Goal: Task Accomplishment & Management: Use online tool/utility

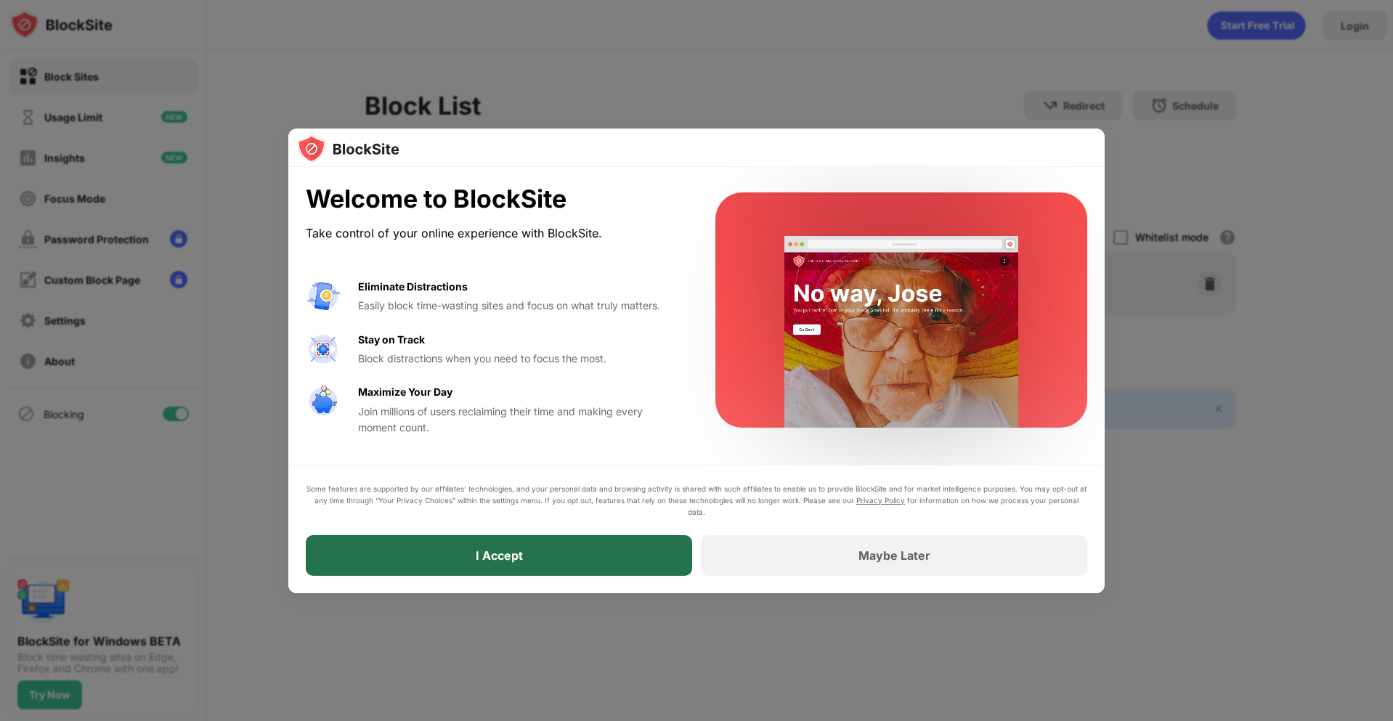
click at [607, 556] on div "I Accept" at bounding box center [499, 555] width 386 height 41
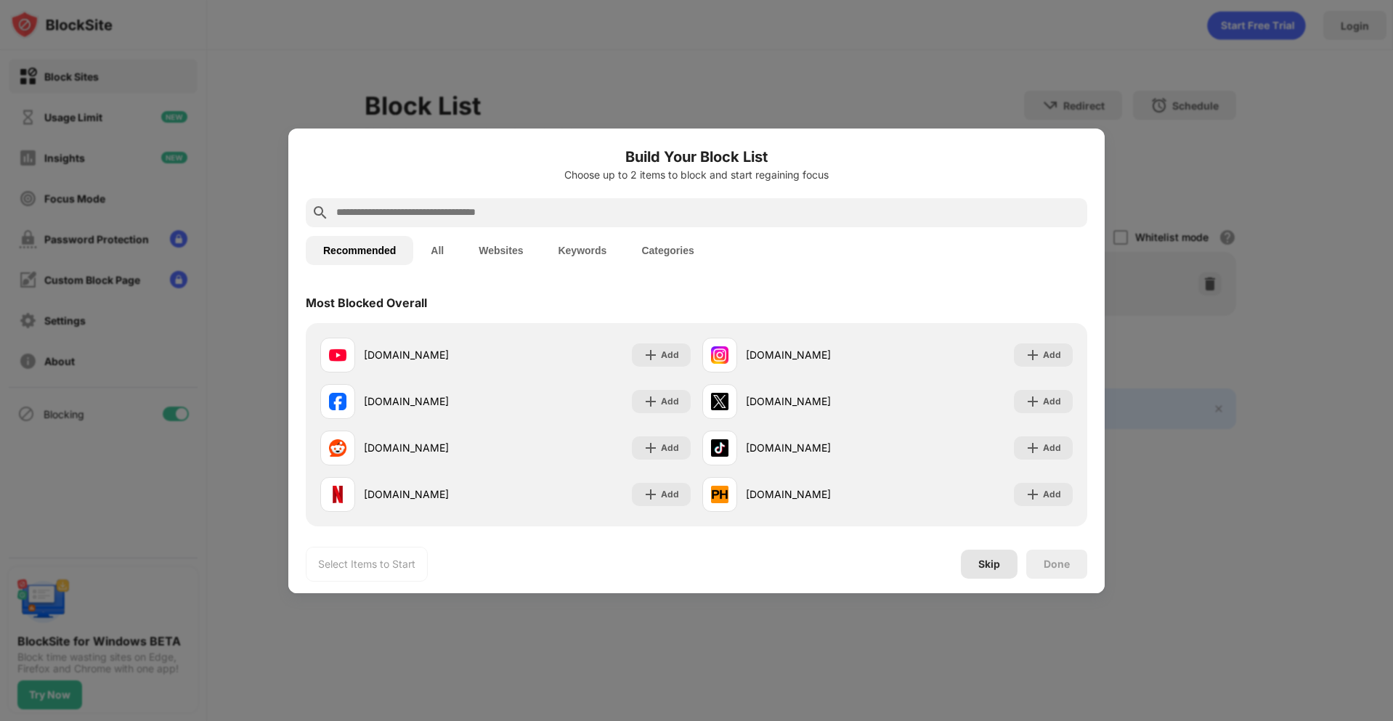
click at [1008, 565] on div "Skip" at bounding box center [989, 564] width 57 height 29
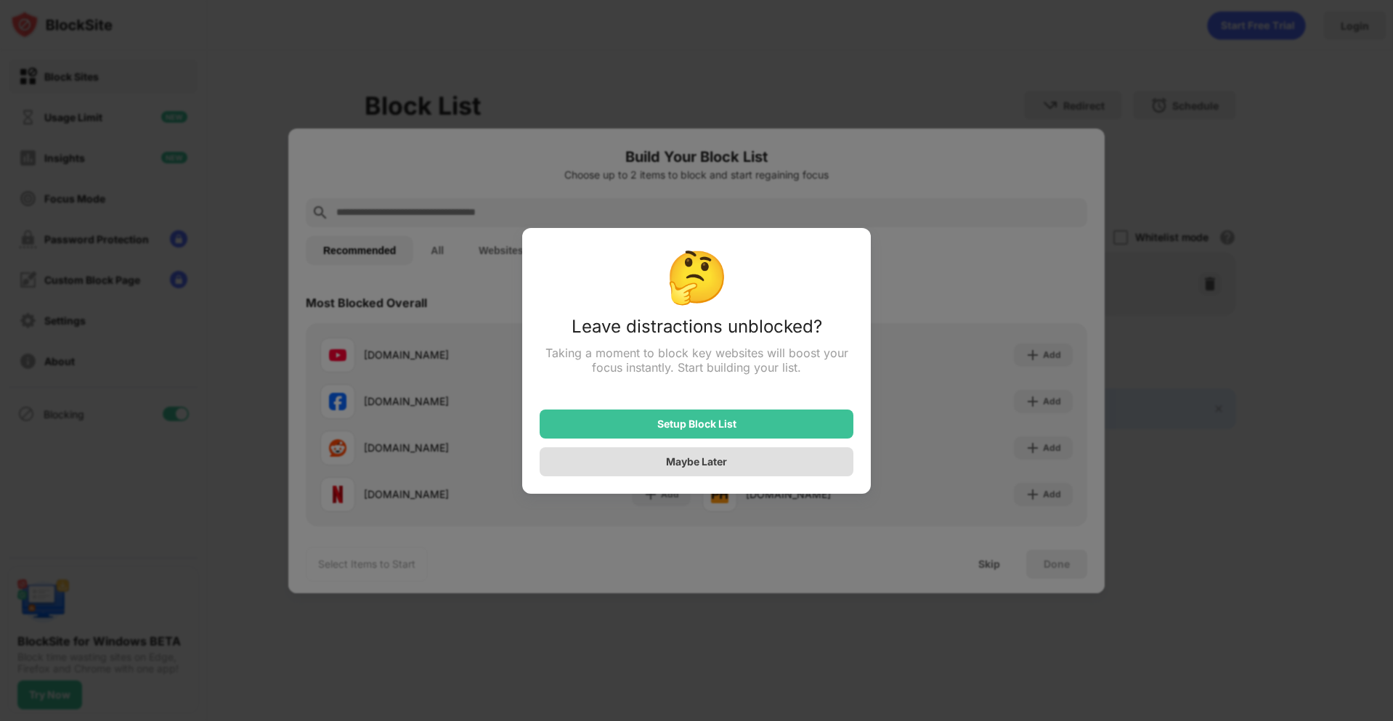
click at [776, 474] on div "Maybe Later" at bounding box center [697, 461] width 314 height 29
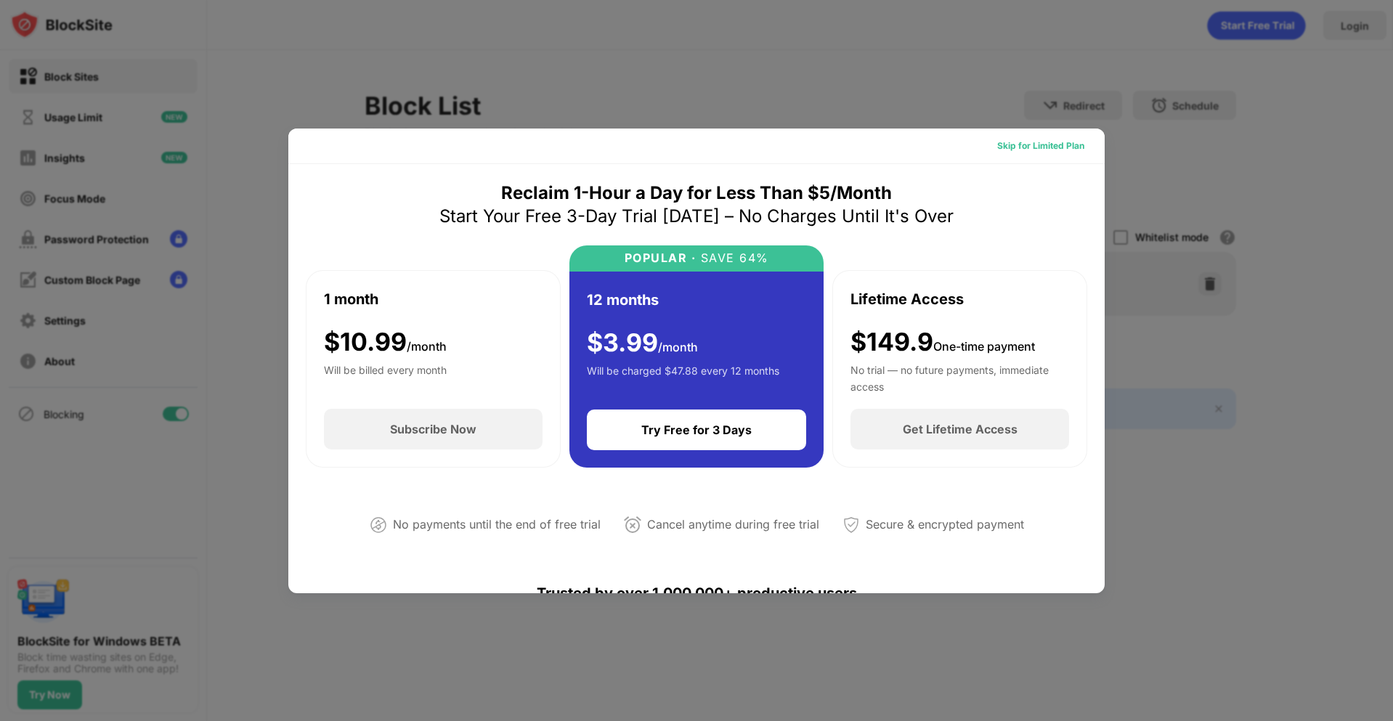
click at [1044, 144] on div "Skip for Limited Plan" at bounding box center [1040, 146] width 87 height 15
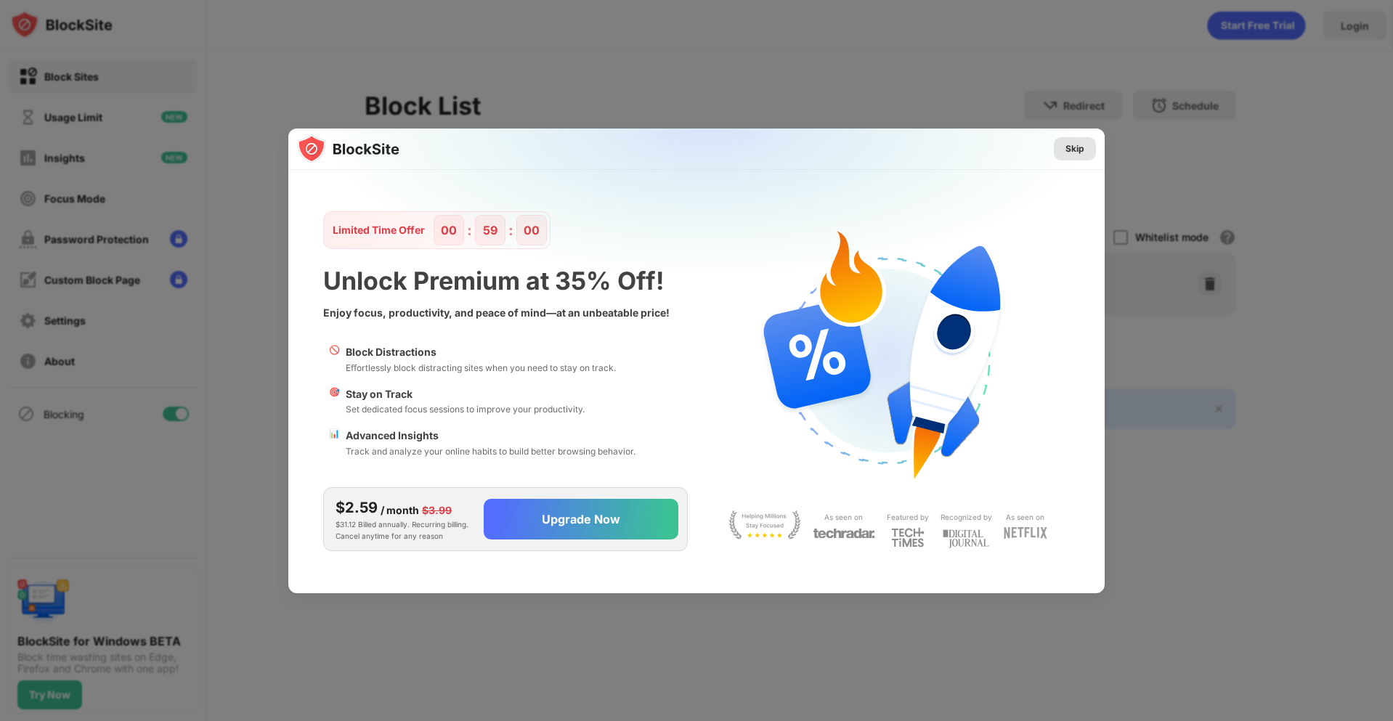
click at [1069, 145] on div "Skip" at bounding box center [1075, 149] width 19 height 15
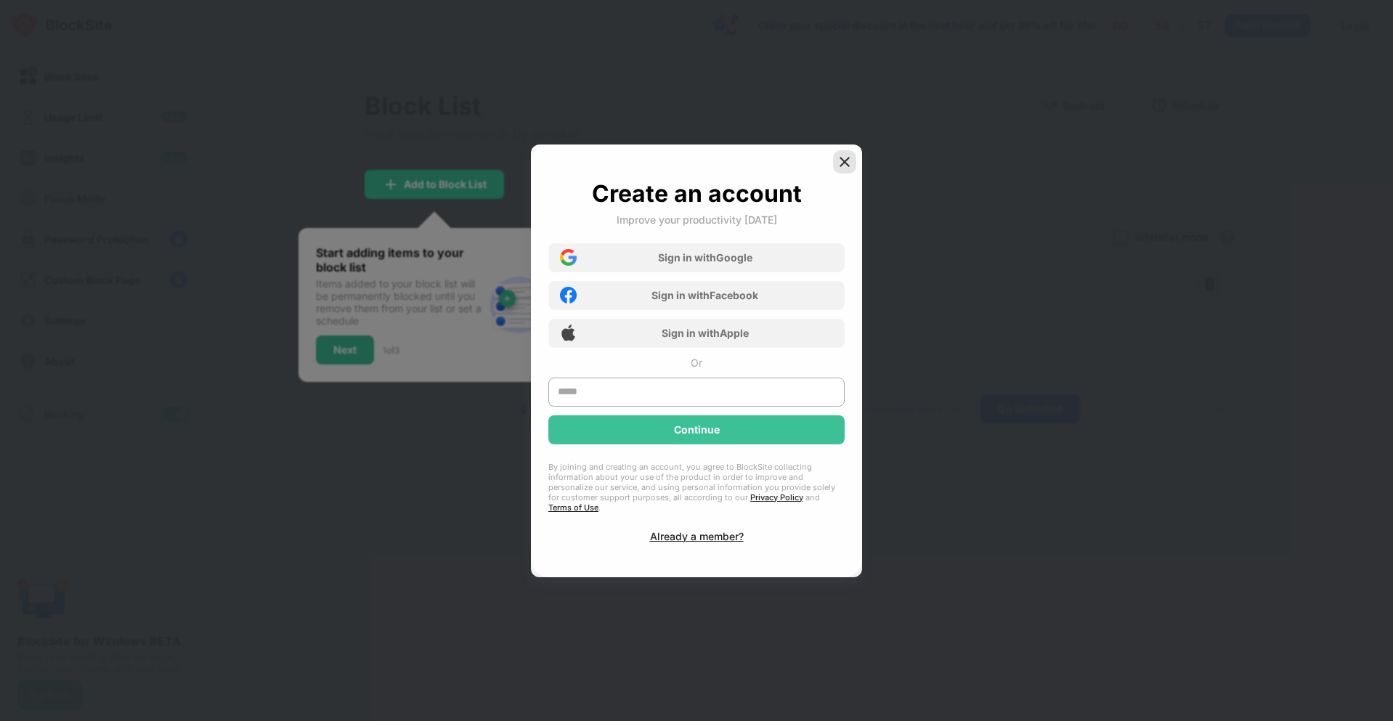
click at [852, 169] on div at bounding box center [844, 161] width 23 height 23
